Goal: Task Accomplishment & Management: Manage account settings

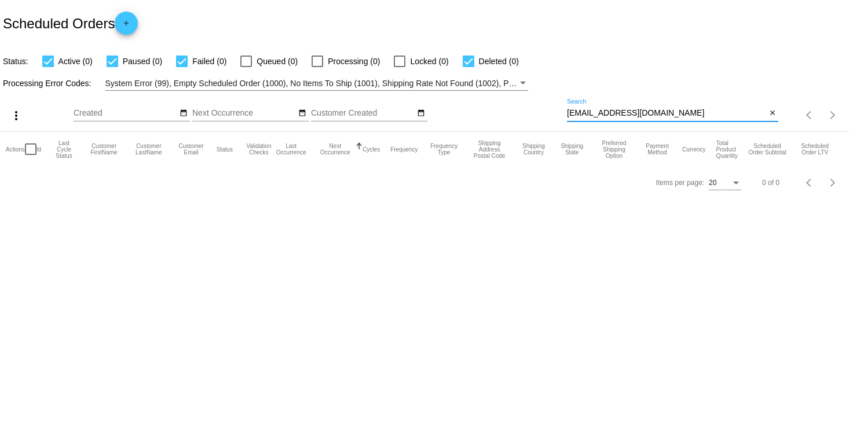
click at [601, 113] on input "[EMAIL_ADDRESS][DOMAIN_NAME]" at bounding box center [666, 113] width 199 height 9
paste input "[EMAIL_ADDRESS][DOMAIN_NAME]"
type input "[EMAIL_ADDRESS][DOMAIN_NAME]"
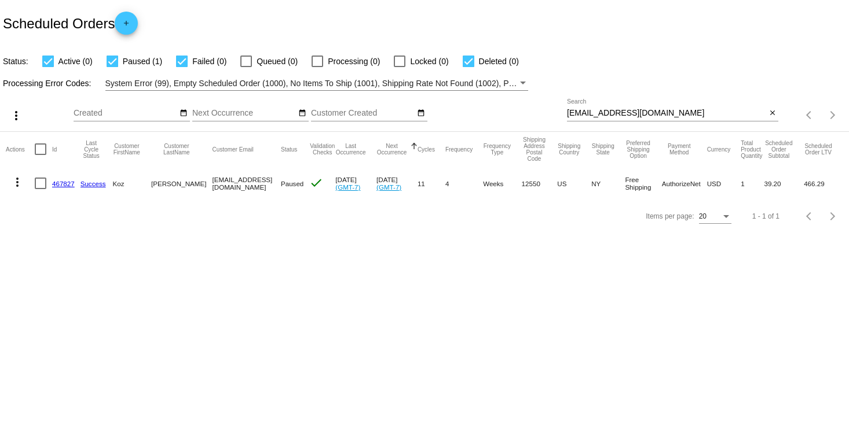
click at [65, 182] on link "467827" at bounding box center [63, 184] width 23 height 8
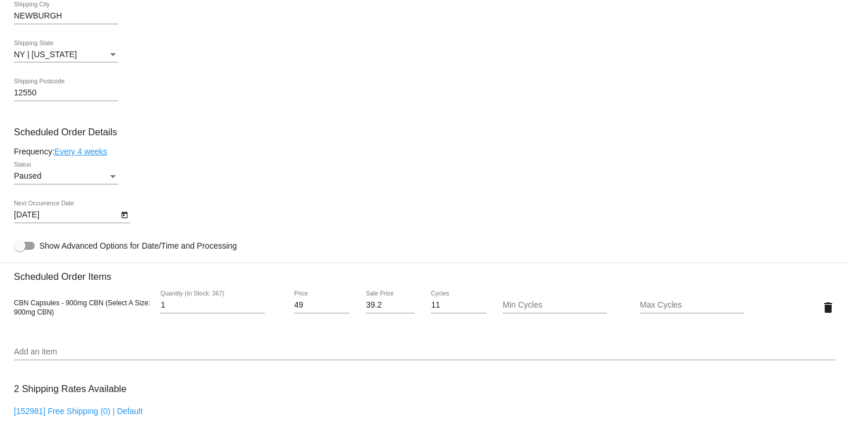
scroll to position [552, 0]
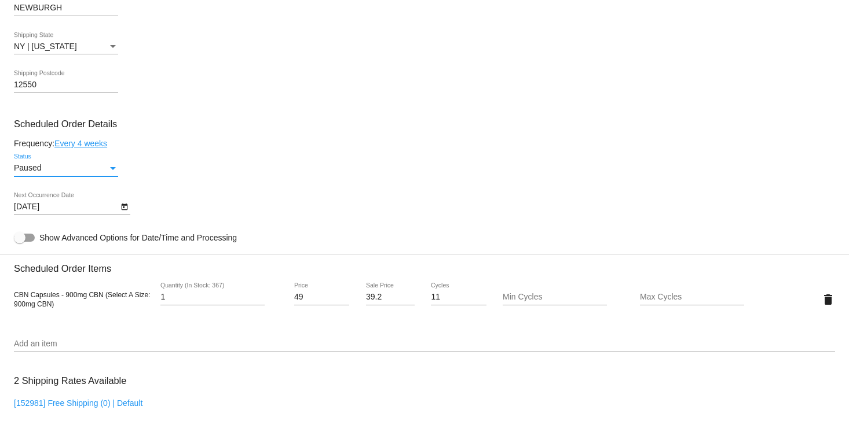
click at [89, 173] on div "Paused" at bounding box center [61, 168] width 94 height 9
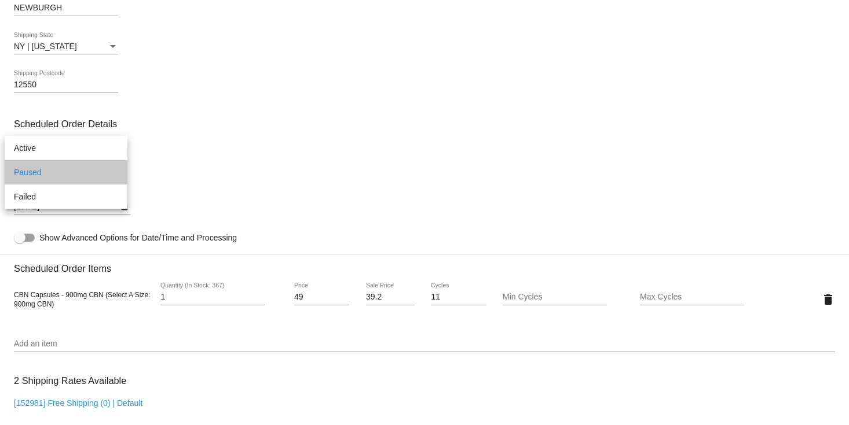
click at [74, 174] on span "Paused" at bounding box center [66, 172] width 104 height 24
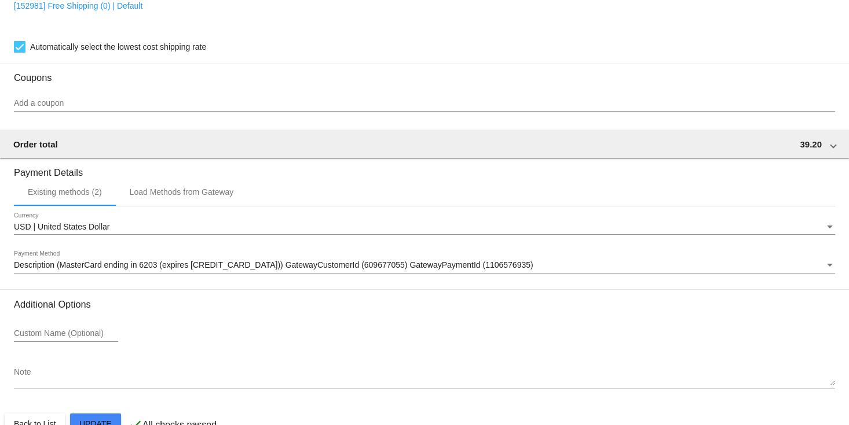
scroll to position [986, 0]
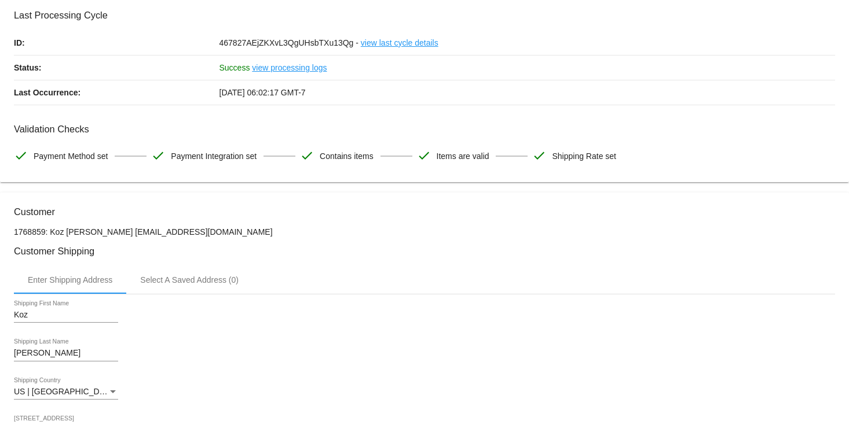
scroll to position [0, 0]
